Goal: Check status: Check status

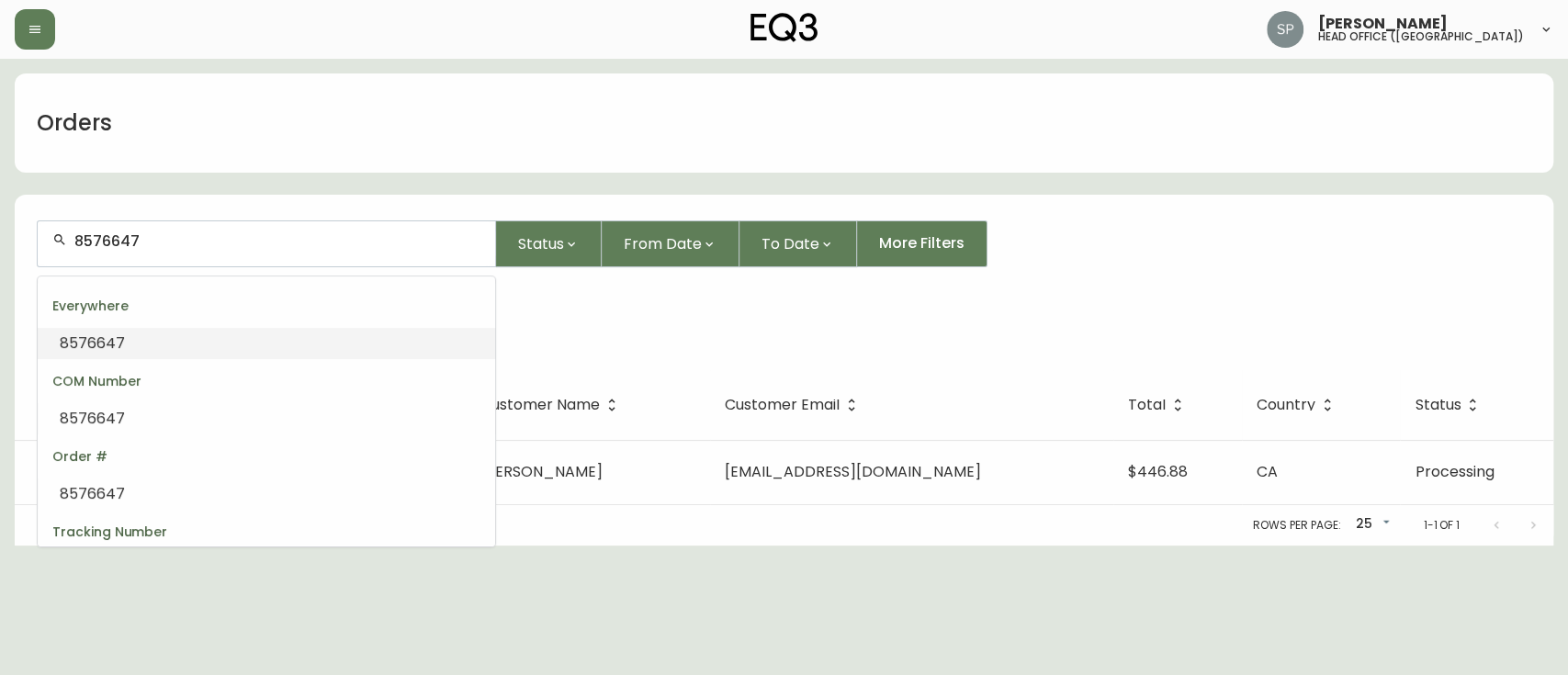
click at [0, 239] on main "Orders 8576647 Status From Date To Date More Filters Everywhere 8576647 Order #…" at bounding box center [784, 302] width 1568 height 487
type input "[PERSON_NAME]"
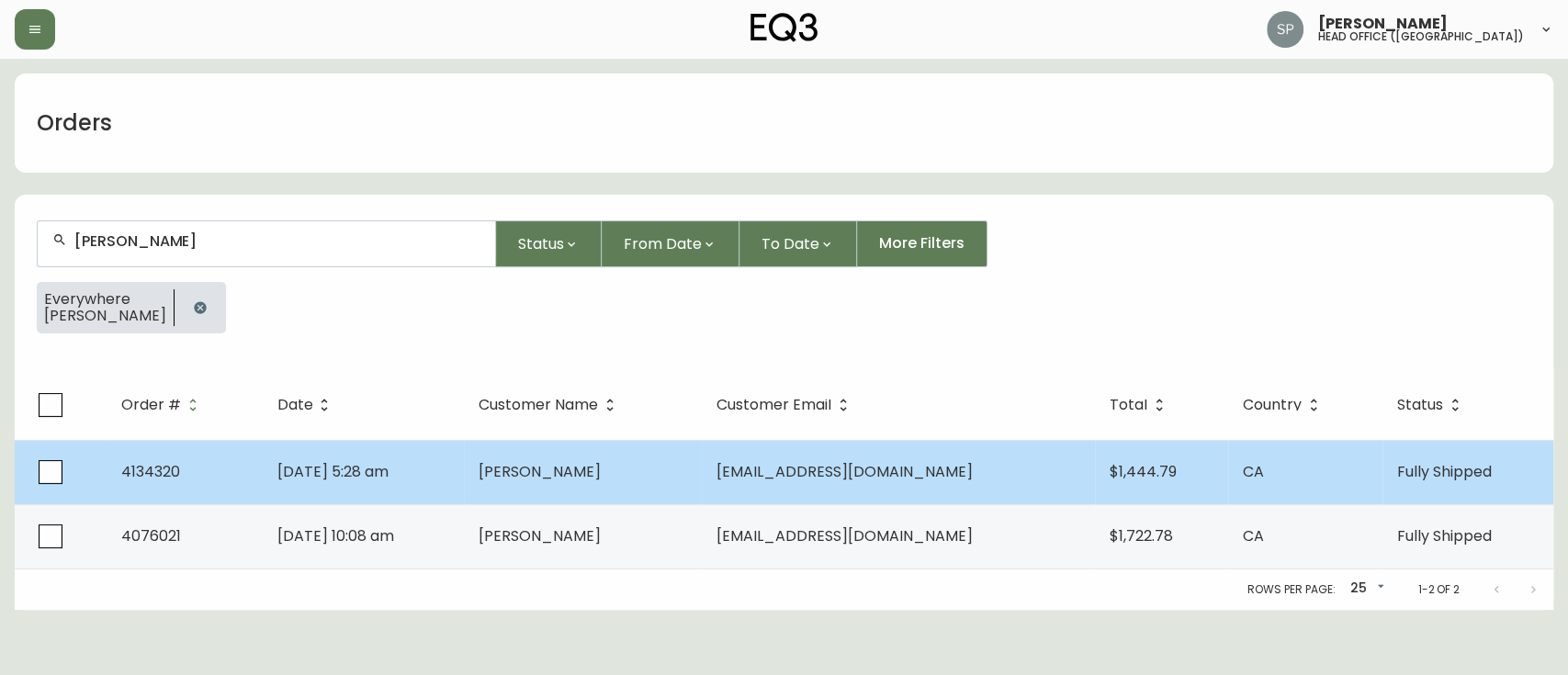
type input "[PERSON_NAME]"
click at [463, 485] on td "[DATE] 5:28 am" at bounding box center [363, 471] width 202 height 64
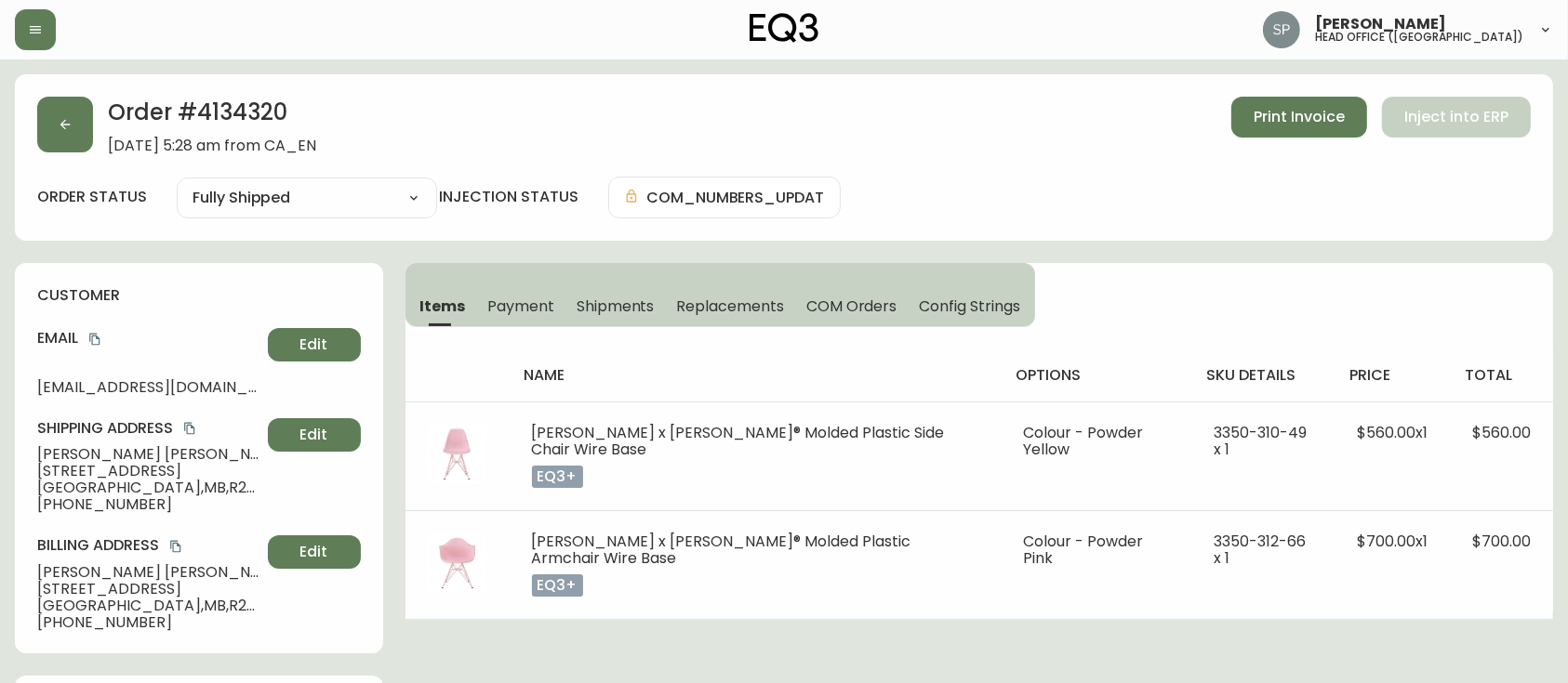
type input "Fully Shipped"
select select "FULLY_SHIPPED"
click at [90, 338] on icon "copy" at bounding box center [94, 339] width 10 height 12
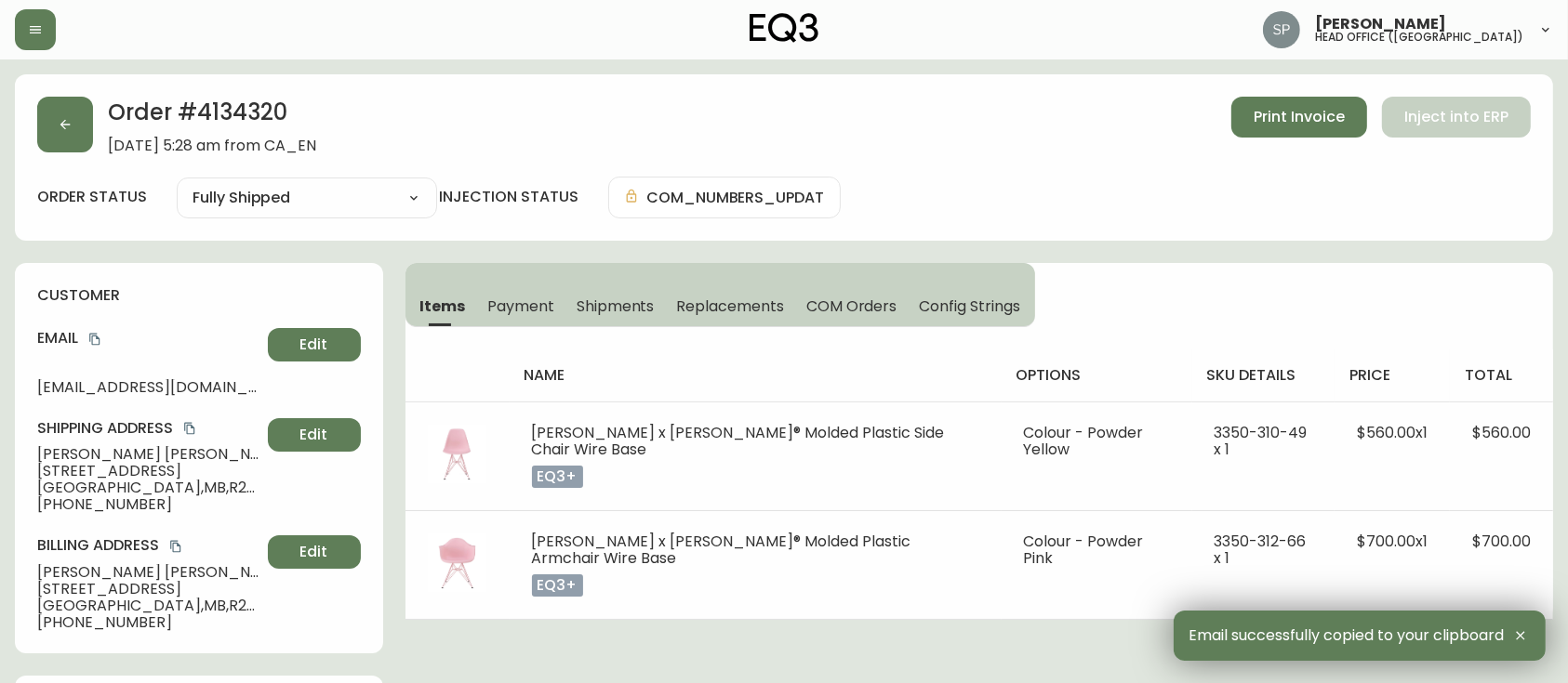
click at [235, 117] on h2 "Order # 4134320" at bounding box center [212, 116] width 208 height 41
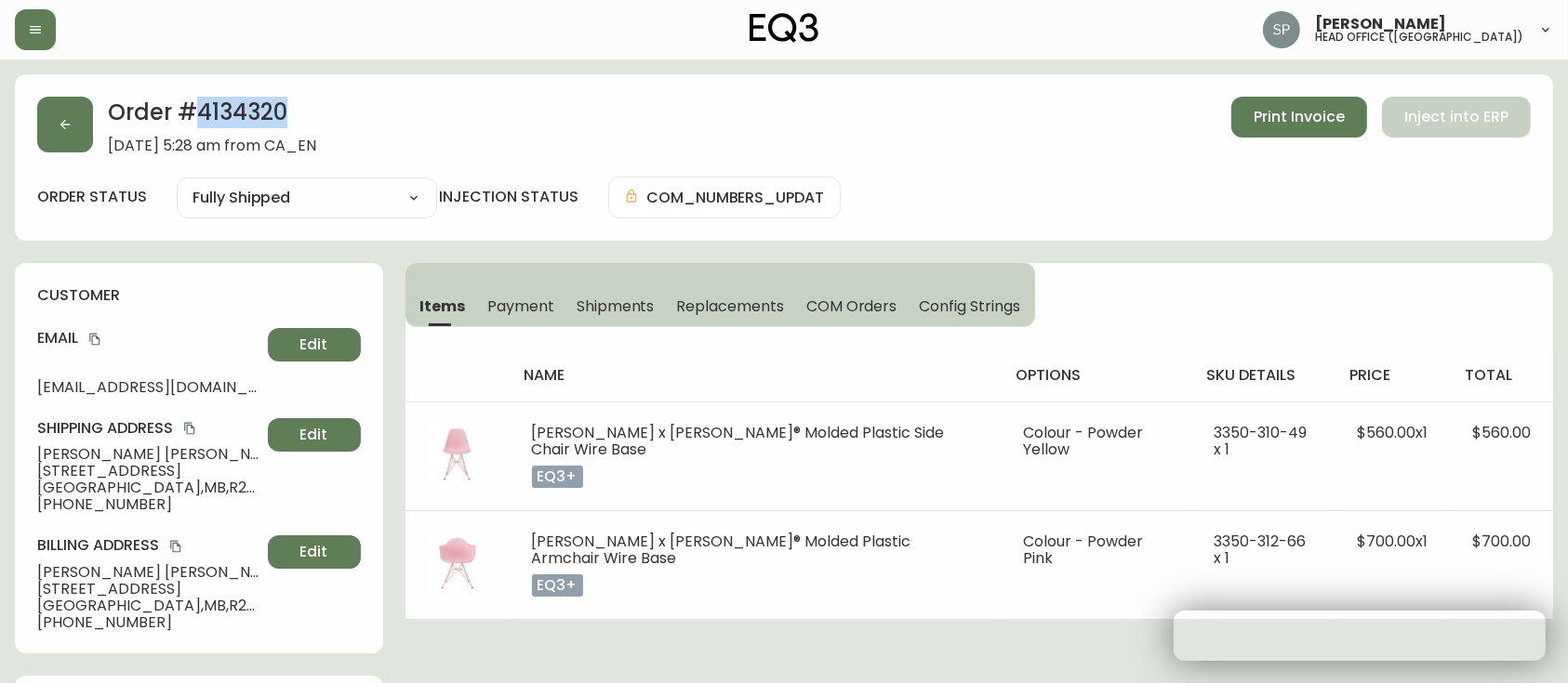
click at [236, 117] on h2 "Order # 4134320" at bounding box center [212, 116] width 208 height 41
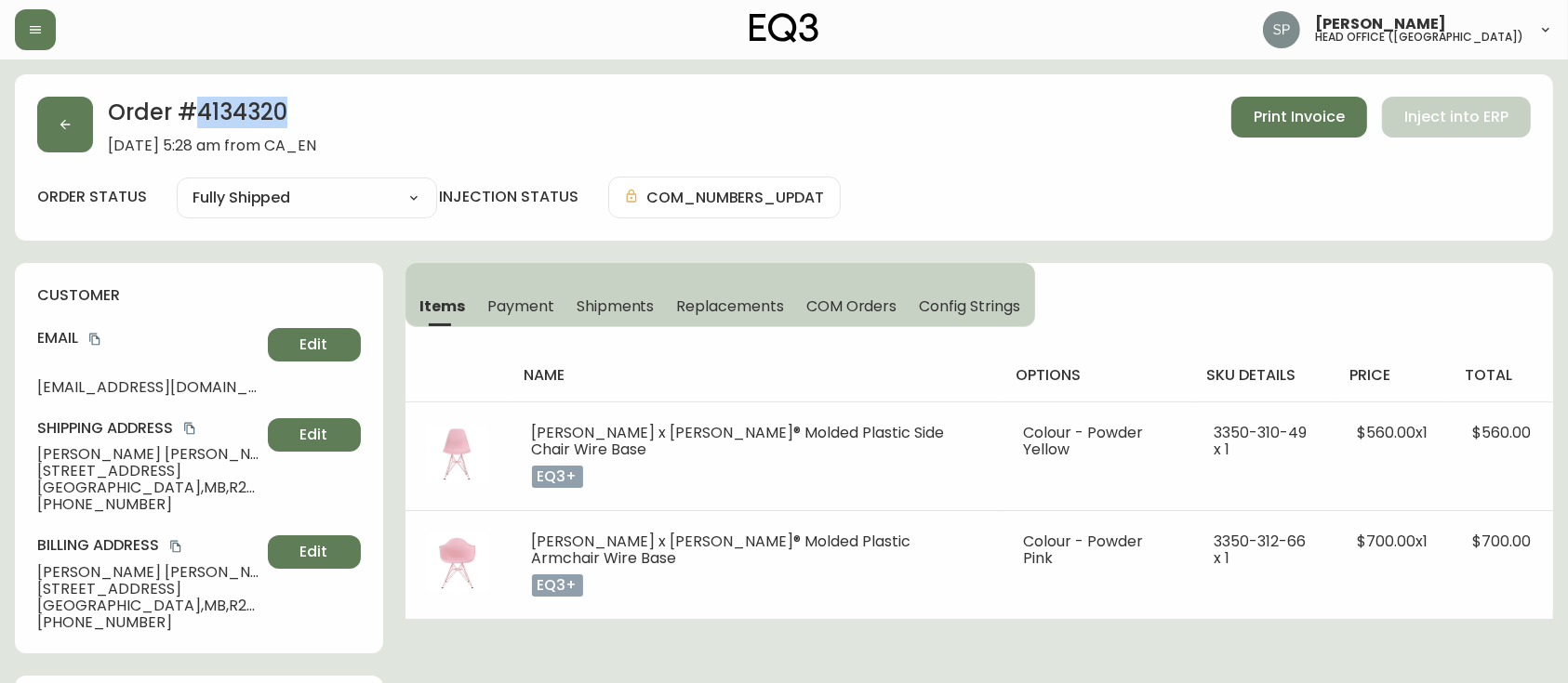
copy h2 "4134320"
